Goal: Navigation & Orientation: Find specific page/section

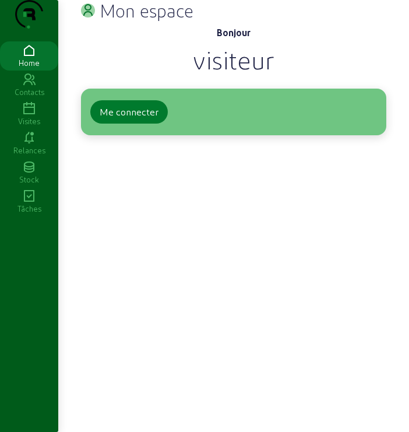
click at [113, 119] on div "Me connecter" at bounding box center [129, 112] width 59 height 14
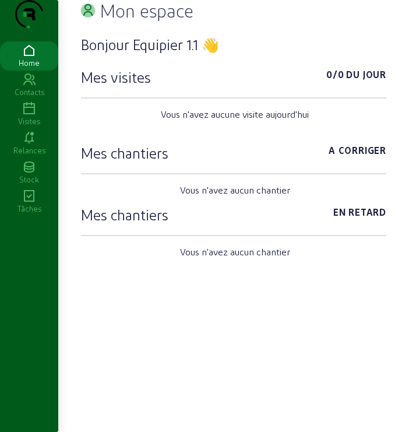
click at [30, 116] on icon at bounding box center [29, 109] width 58 height 14
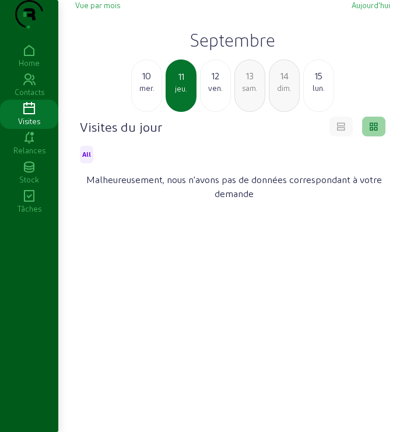
click at [234, 50] on h2 "Septembre" at bounding box center [232, 39] width 315 height 21
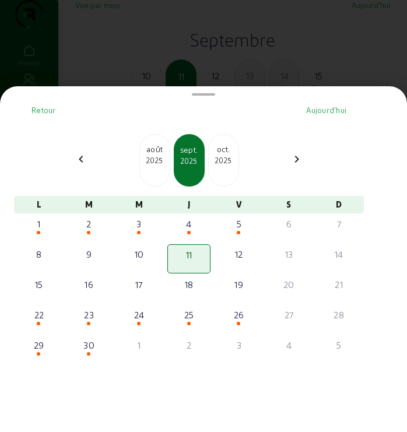
click at [238, 162] on div "2025" at bounding box center [224, 160] width 30 height 10
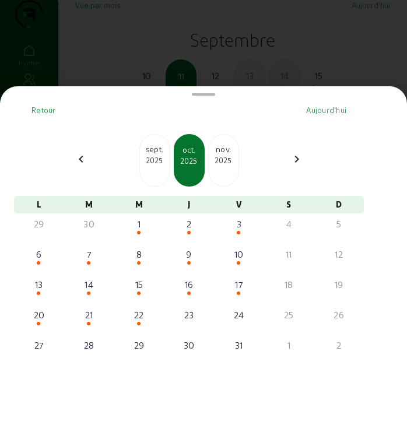
click at [236, 163] on div "2025" at bounding box center [224, 160] width 30 height 10
click at [162, 155] on div "nov." at bounding box center [155, 149] width 30 height 12
click at [162, 155] on div "oct." at bounding box center [155, 149] width 30 height 12
click at [139, 321] on div "22" at bounding box center [138, 315] width 41 height 14
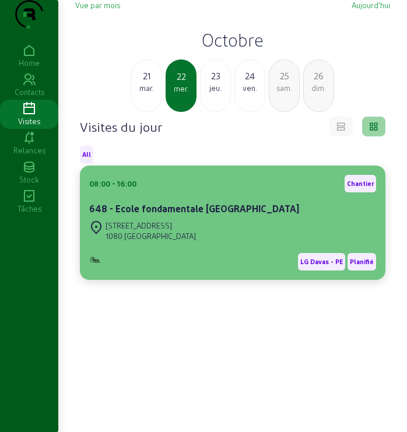
click at [153, 244] on div "Rue de l'Intendant, 232 1080 MOLENBEEK-SAINT-JEAN" at bounding box center [142, 231] width 107 height 26
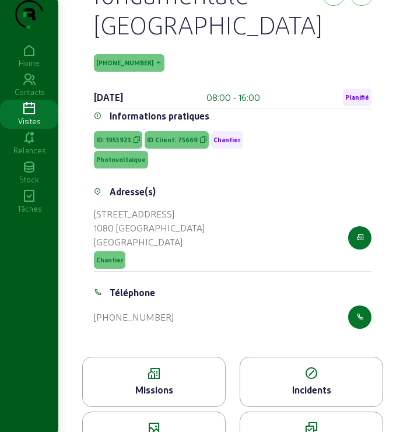
scroll to position [201, 0]
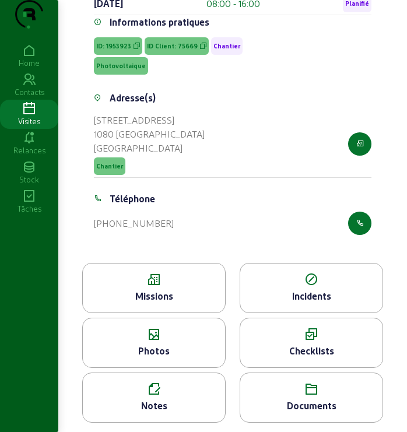
click at [162, 287] on div "Missions" at bounding box center [153, 288] width 143 height 50
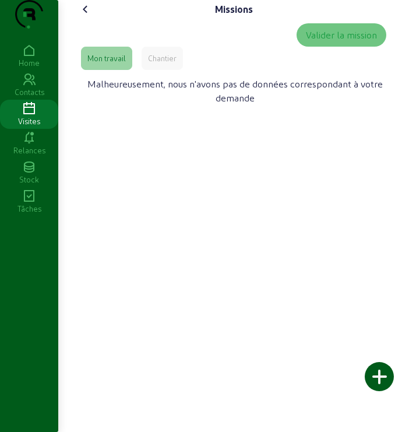
click at [166, 64] on div "Chantier" at bounding box center [162, 58] width 29 height 10
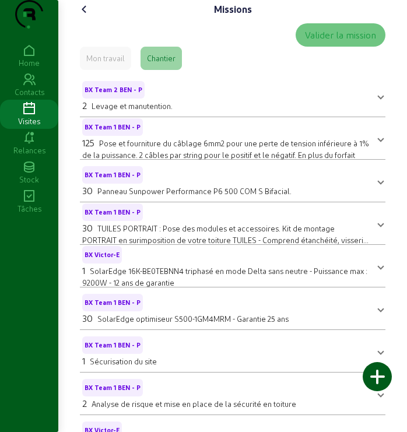
click at [88, 16] on icon at bounding box center [85, 9] width 14 height 14
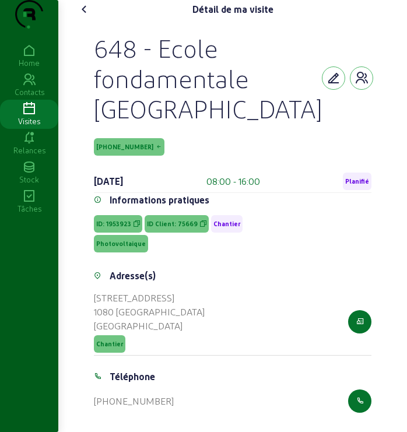
click at [88, 16] on icon at bounding box center [85, 9] width 14 height 14
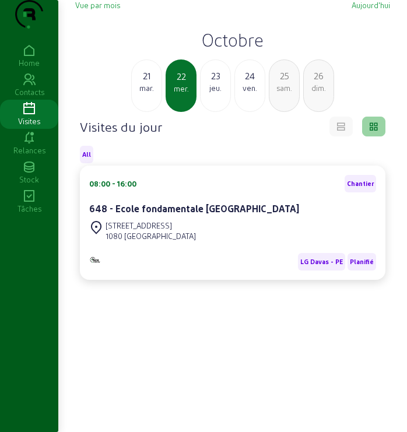
click at [152, 93] on div "mar." at bounding box center [147, 88] width 30 height 10
click at [152, 93] on div "lun." at bounding box center [147, 88] width 30 height 10
click at [222, 50] on h2 "Octobre" at bounding box center [232, 39] width 315 height 21
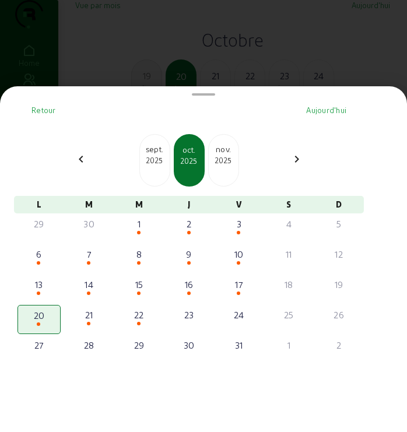
click at [150, 155] on div "sept." at bounding box center [155, 149] width 30 height 12
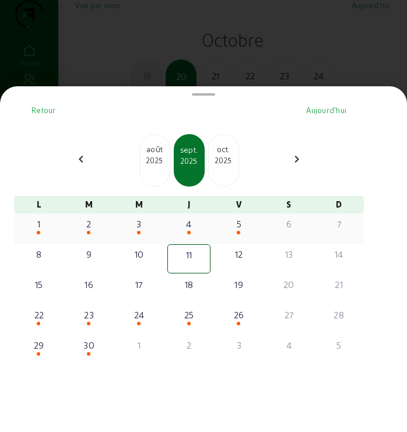
click at [46, 231] on div "1" at bounding box center [39, 224] width 41 height 14
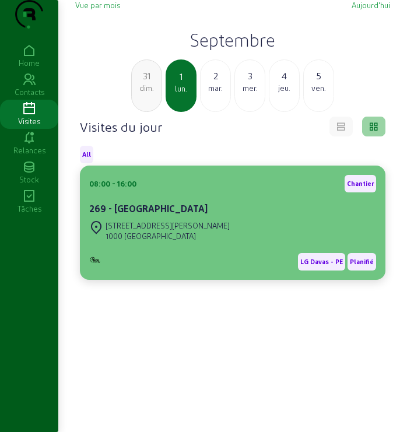
click at [187, 218] on div "08:00 - 16:00 Chantier 269 - Institut Notre-Dame de Joie" at bounding box center [232, 196] width 287 height 43
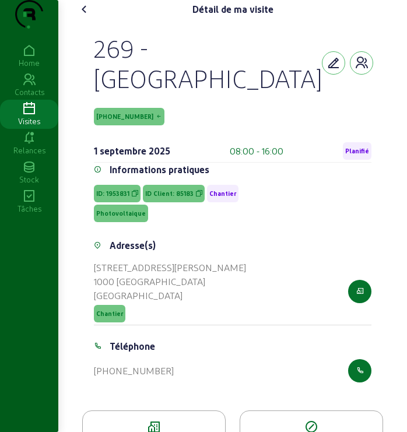
drag, startPoint x: 93, startPoint y: 69, endPoint x: 240, endPoint y: 103, distance: 151.3
click at [240, 103] on div "269 - Institut Notre-Dame de Joie 85183-1-1 1 septembre 2025 08:00 - 16:00 Plan…" at bounding box center [233, 215] width 306 height 392
copy div "269 - Institut Notre-Dame de Joie"
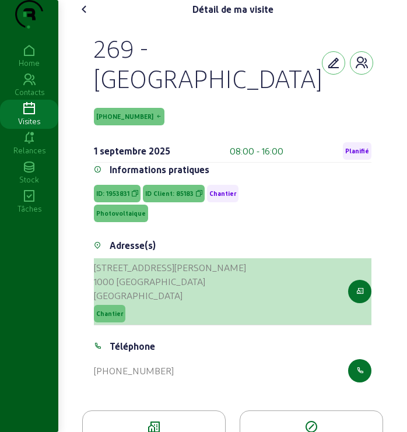
drag, startPoint x: 94, startPoint y: 289, endPoint x: 177, endPoint y: 306, distance: 83.9
click at [177, 303] on cam-list-title "Rue Ernest Allard, 28 1000 BRUXELLES Belgique" at bounding box center [170, 282] width 152 height 42
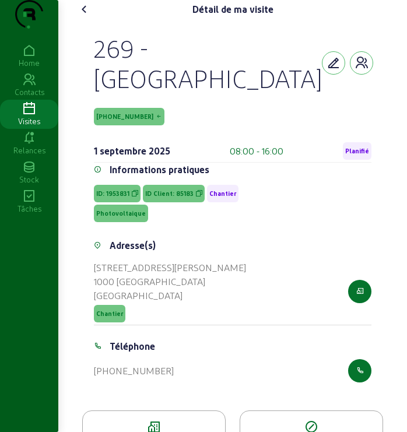
click at [50, 5] on div "Home Contacts Visites Relances Stock Tâches" at bounding box center [29, 216] width 58 height 432
click at [121, 15] on div "Détail de ma visite 269 - Institut Notre-Dame de Joie 85183-1-1 1 septembre 202…" at bounding box center [232, 290] width 329 height 580
